Goal: Book appointment/travel/reservation

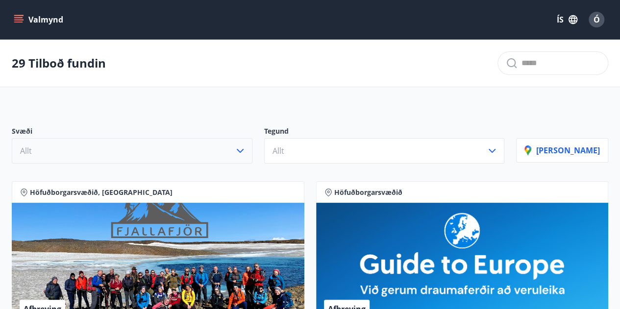
click at [240, 155] on button "Allt" at bounding box center [132, 150] width 241 height 25
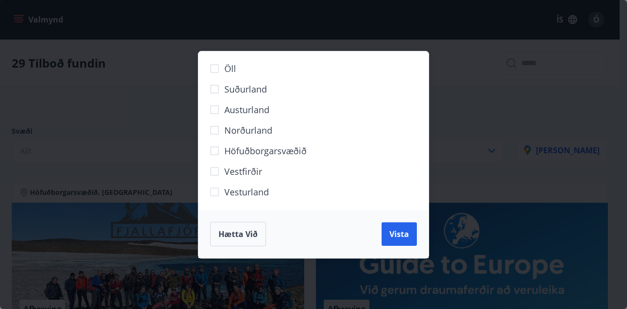
click at [233, 167] on span "Vestfirðir" at bounding box center [243, 171] width 38 height 13
click at [392, 238] on span "Vista" at bounding box center [400, 234] width 20 height 11
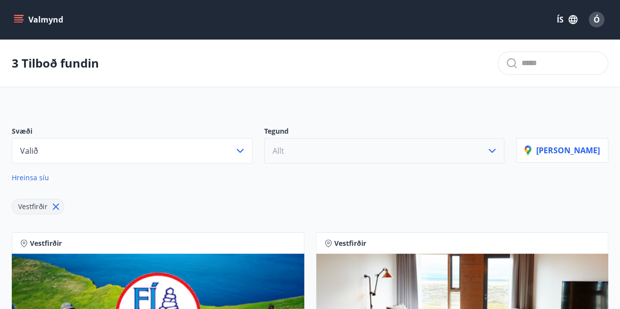
click at [311, 151] on button "Allt" at bounding box center [384, 150] width 241 height 25
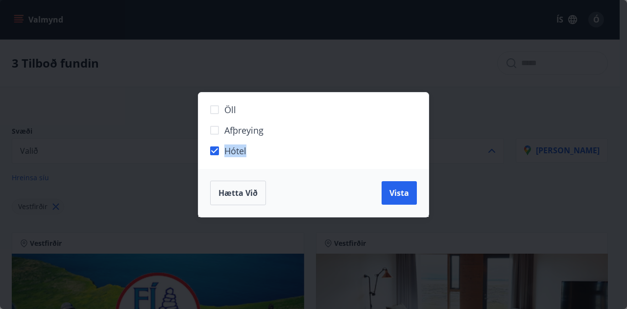
click at [401, 193] on span "Vista" at bounding box center [400, 193] width 20 height 11
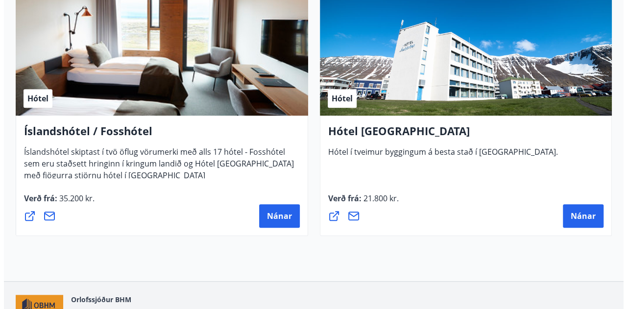
scroll to position [294, 0]
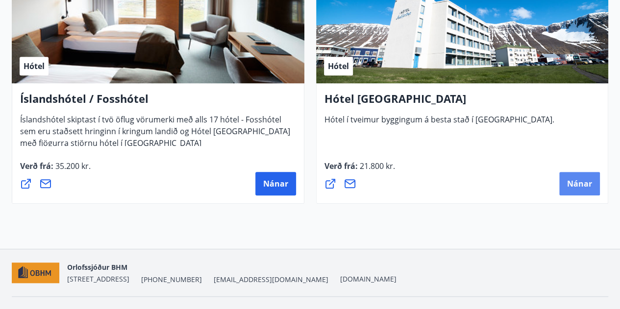
click at [577, 187] on span "Nánar" at bounding box center [579, 183] width 25 height 11
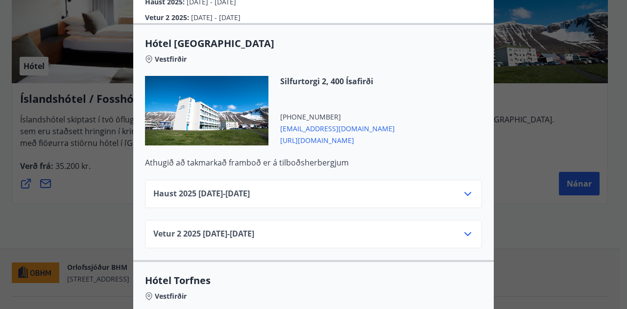
scroll to position [245, 0]
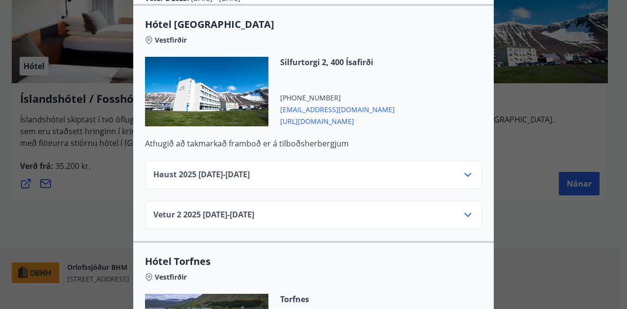
click at [250, 169] on span "Haust [PHONE_NUMBER][DATE] - [DATE]" at bounding box center [201, 175] width 97 height 12
click at [462, 169] on icon at bounding box center [468, 175] width 12 height 12
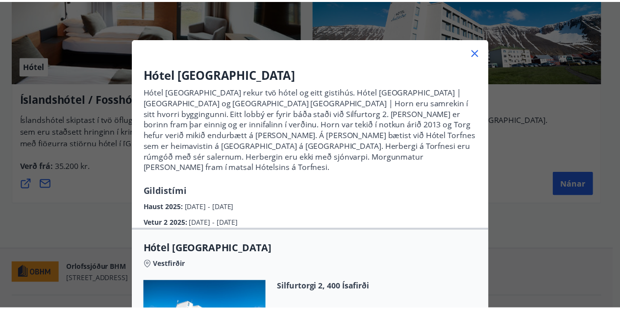
scroll to position [0, 0]
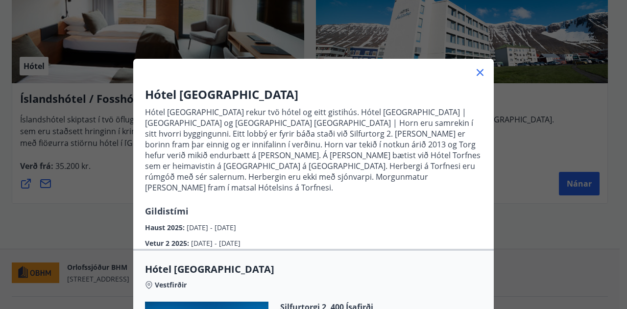
click at [478, 70] on icon at bounding box center [480, 72] width 7 height 7
